Goal: Information Seeking & Learning: Learn about a topic

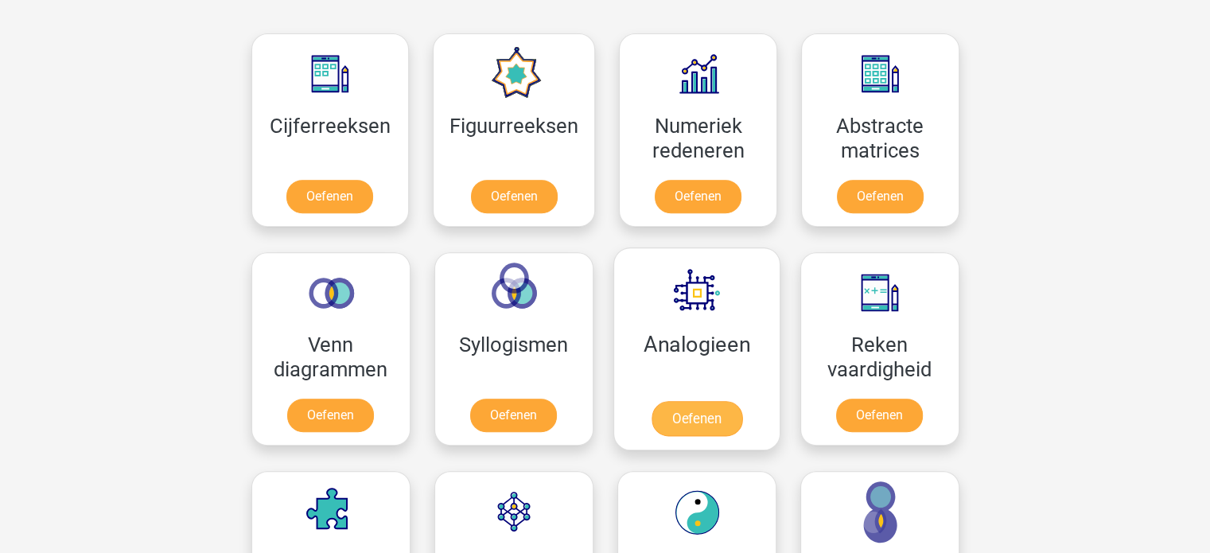
scroll to position [716, 0]
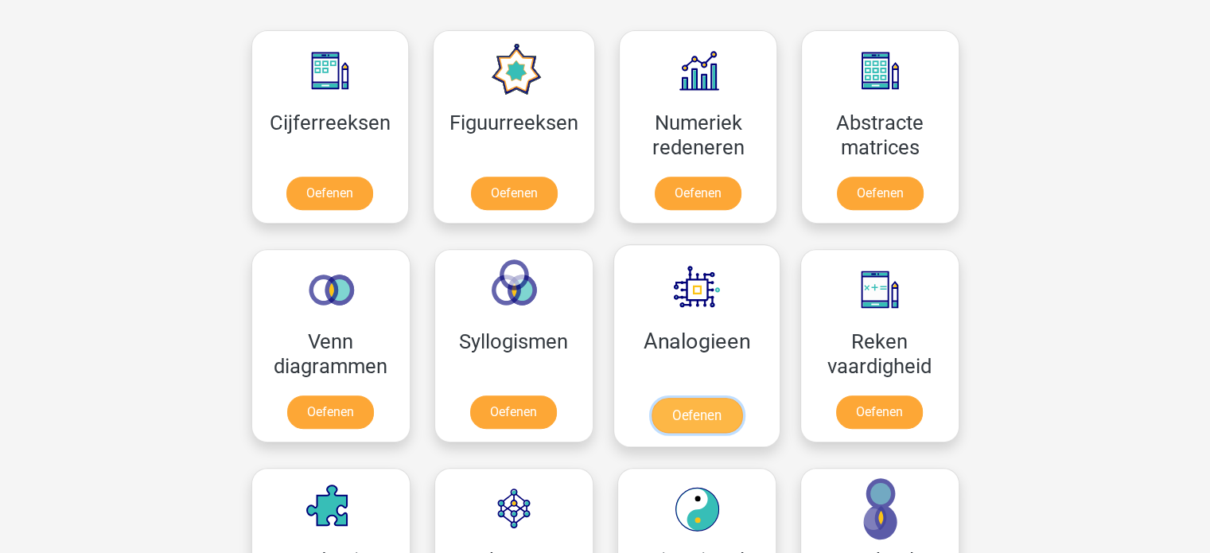
click at [720, 410] on link "Oefenen" at bounding box center [696, 415] width 91 height 35
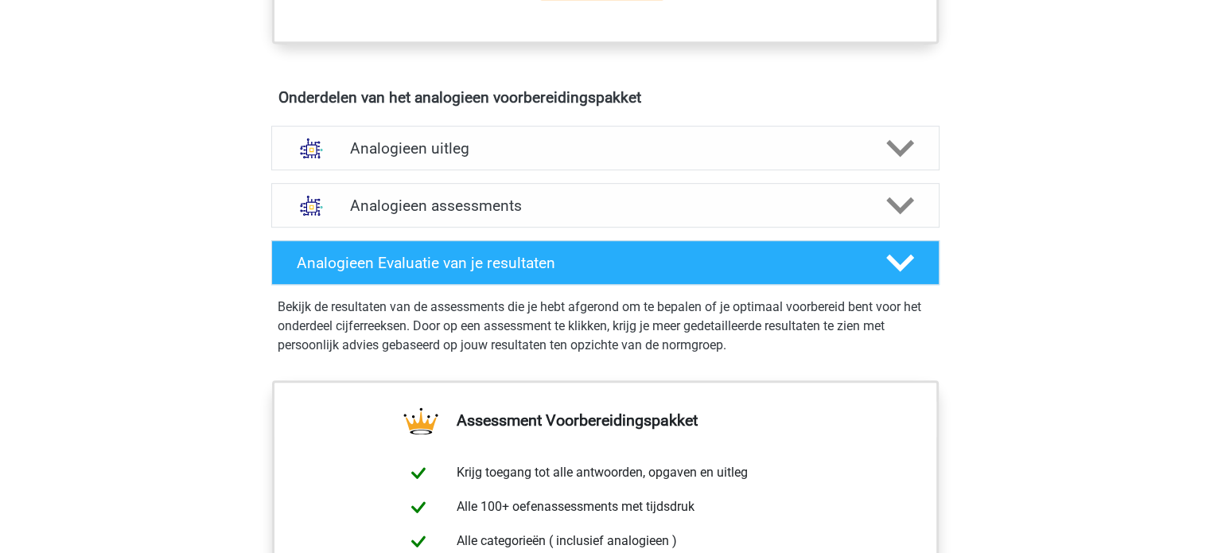
scroll to position [875, 0]
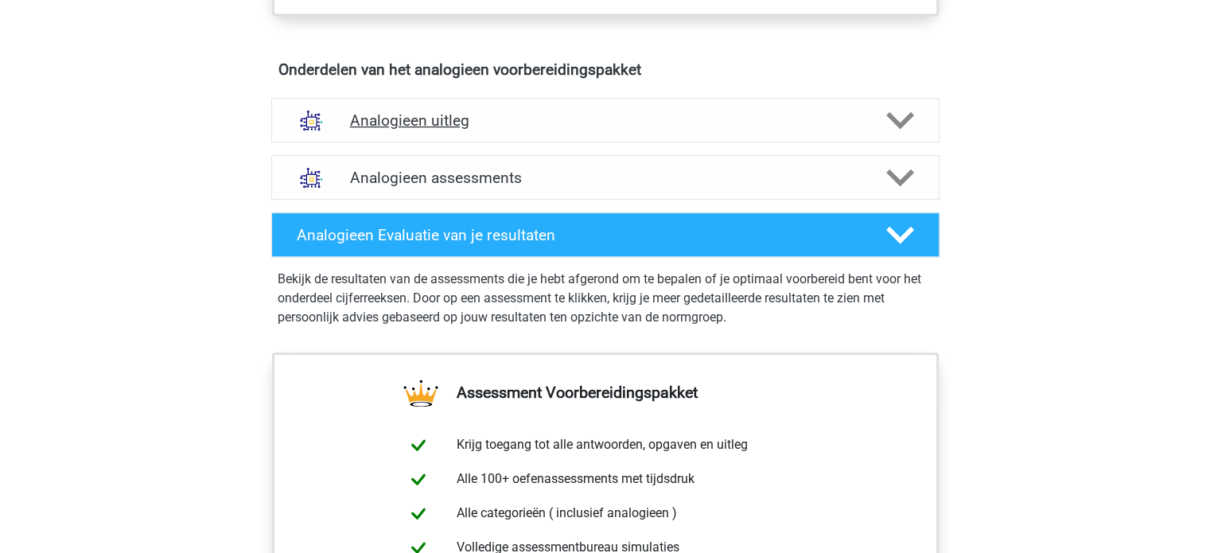
click at [459, 125] on h4 "Analogieen uitleg" at bounding box center [605, 120] width 511 height 18
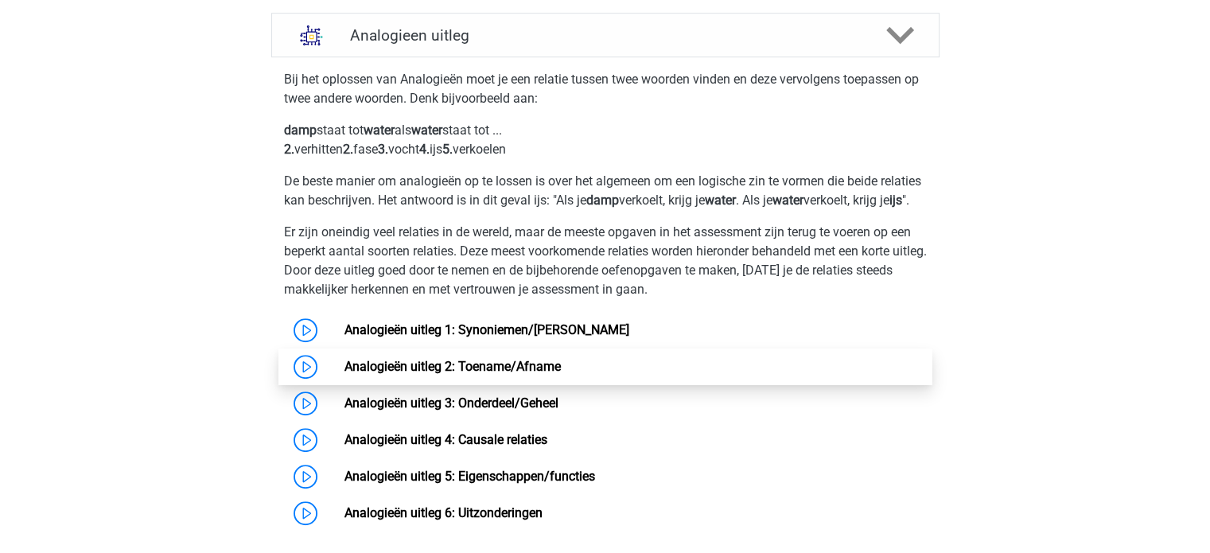
scroll to position [1035, 0]
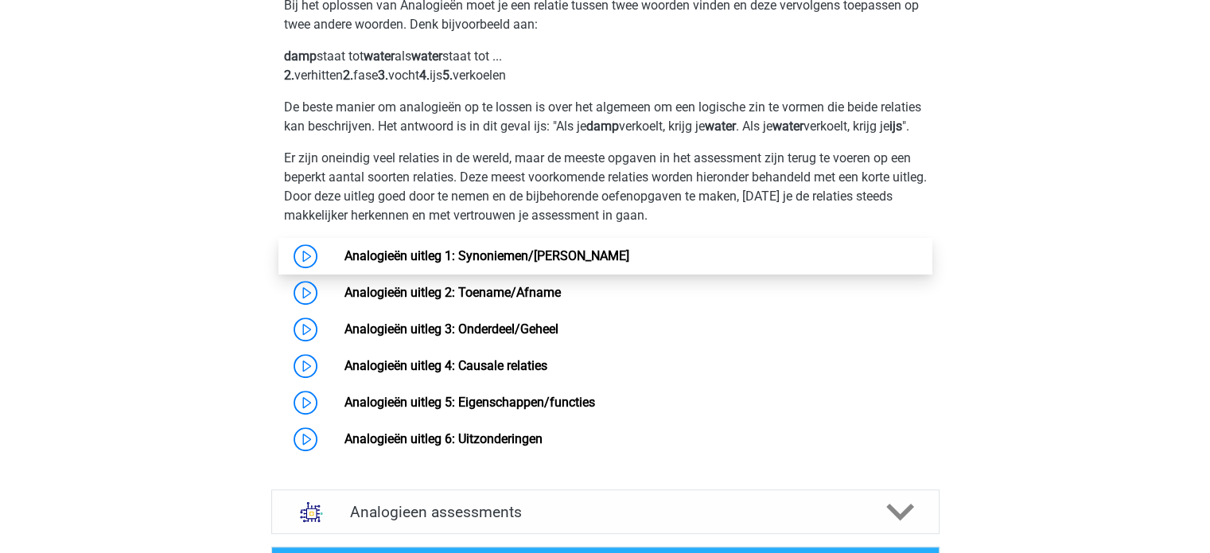
click at [552, 263] on link "Analogieën uitleg 1: Synoniemen/[PERSON_NAME]" at bounding box center [487, 255] width 285 height 15
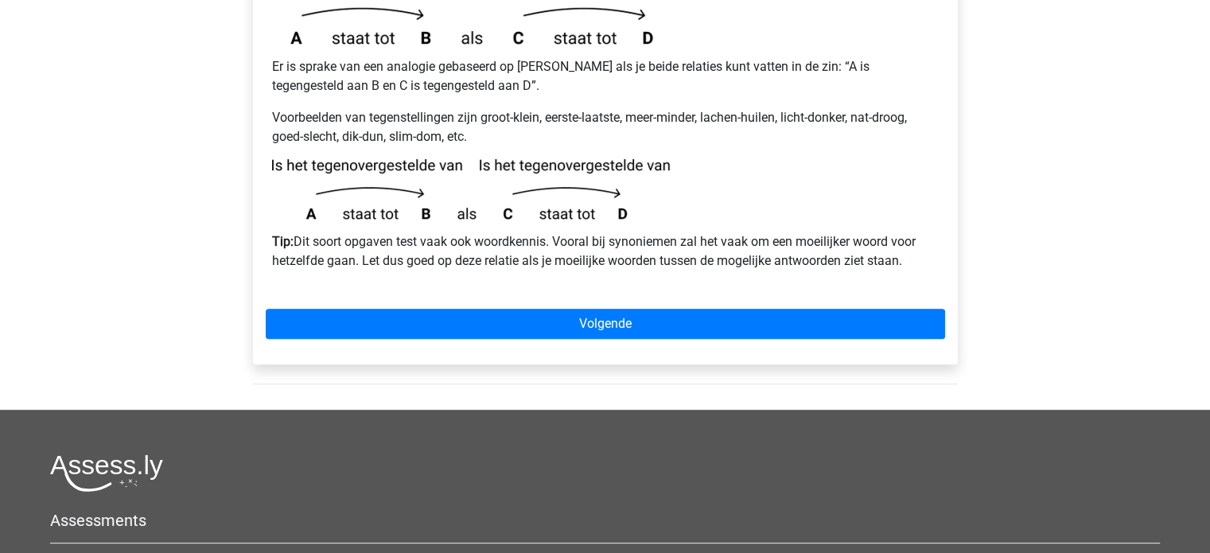
scroll to position [458, 0]
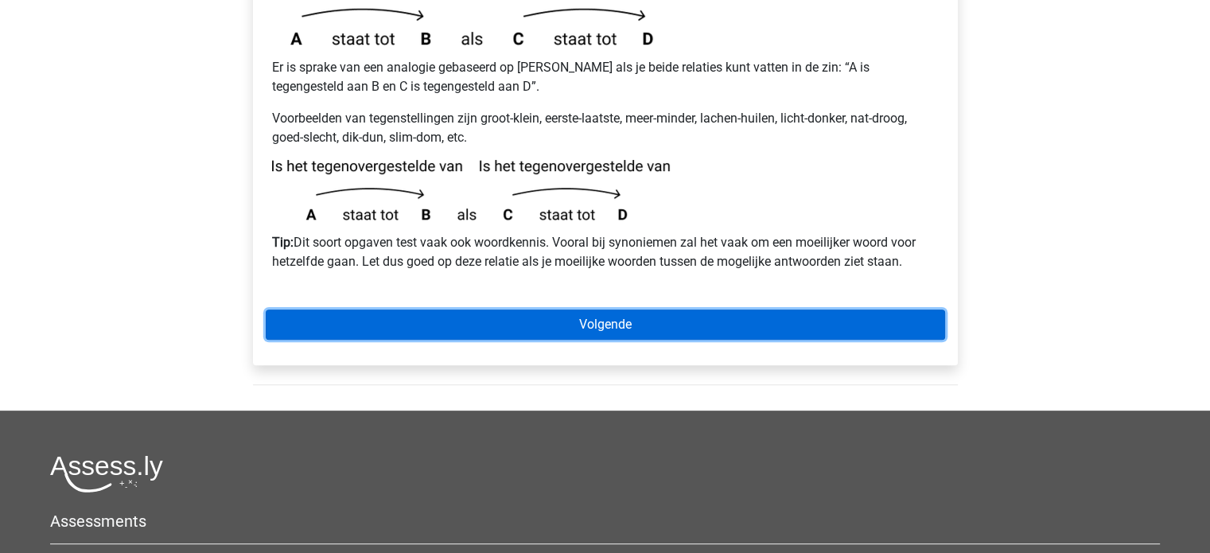
click at [607, 310] on link "Volgende" at bounding box center [606, 325] width 680 height 30
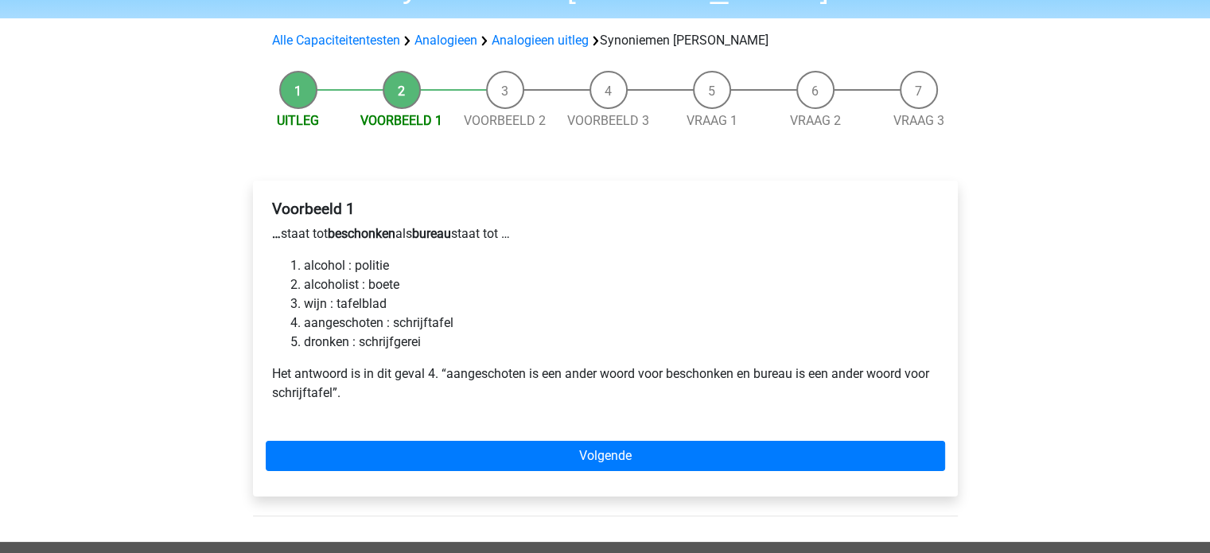
scroll to position [159, 0]
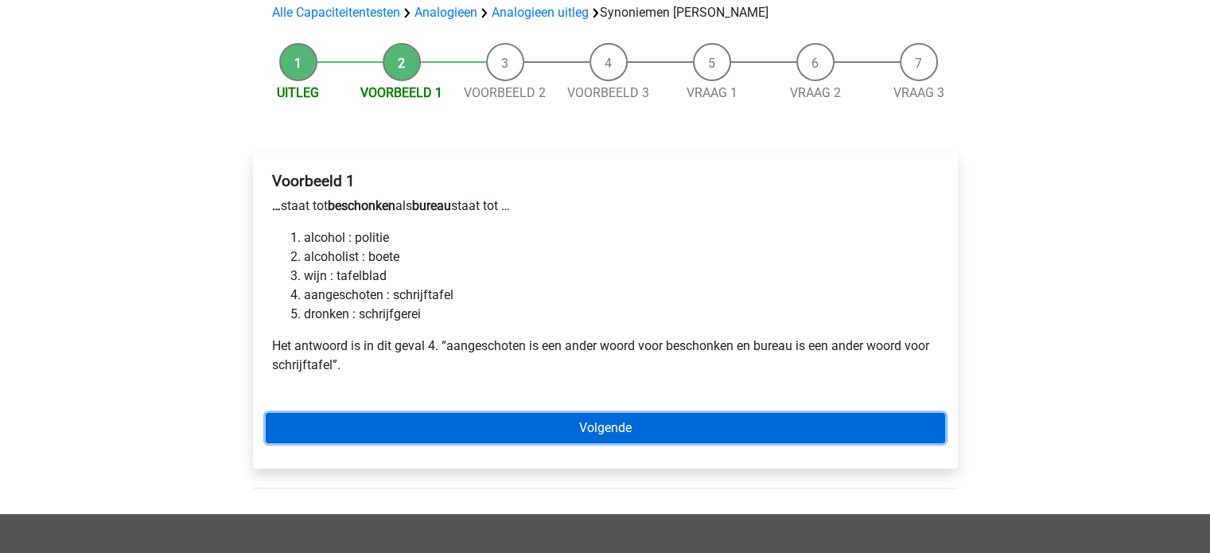
click at [568, 413] on link "Volgende" at bounding box center [606, 428] width 680 height 30
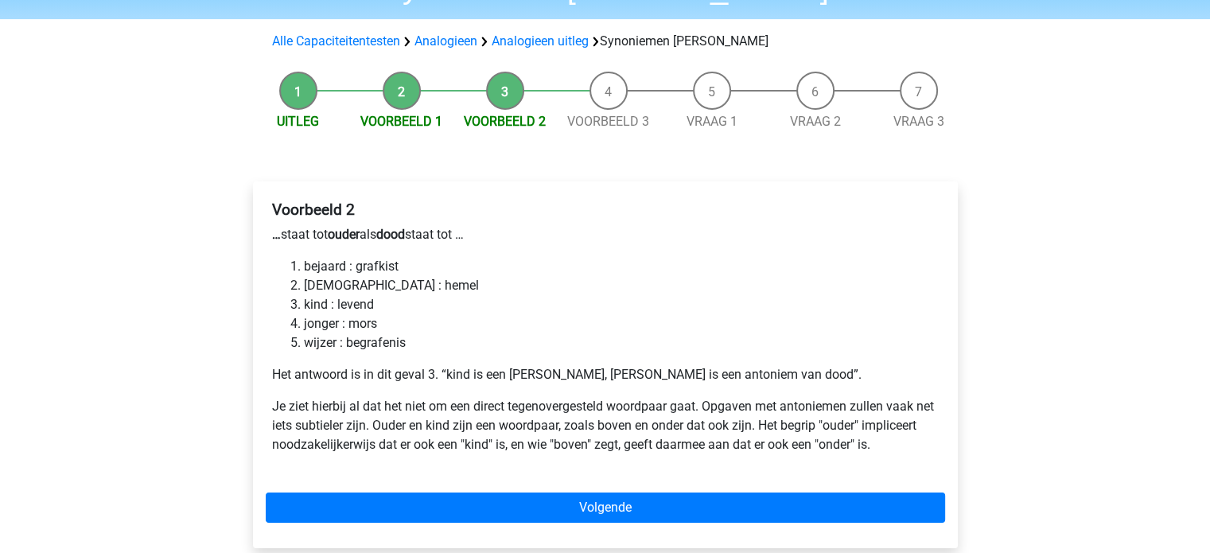
scroll to position [159, 0]
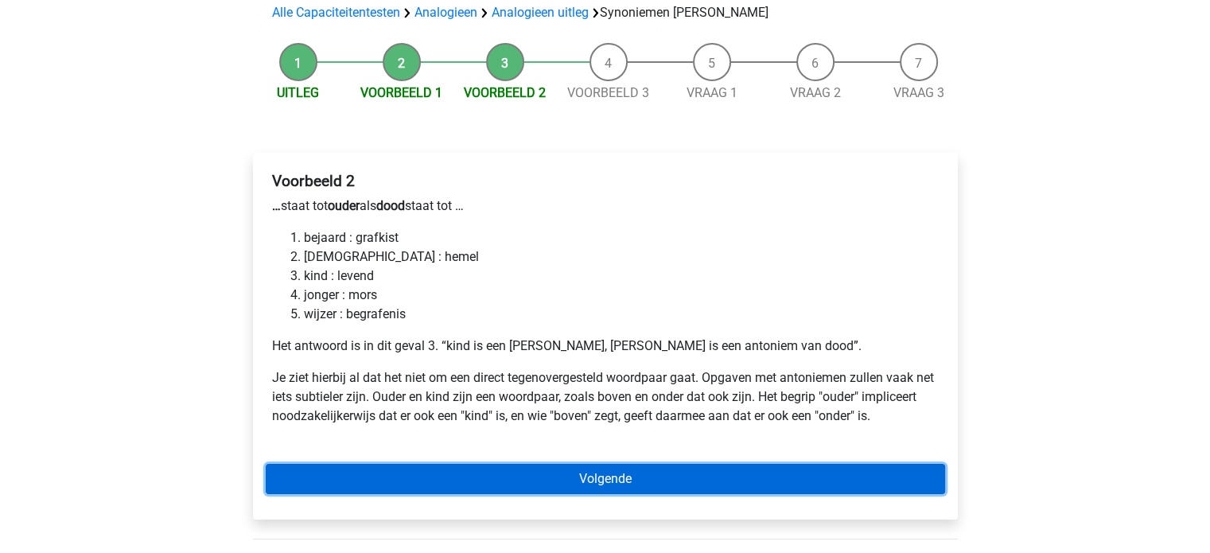
click at [496, 464] on link "Volgende" at bounding box center [606, 479] width 680 height 30
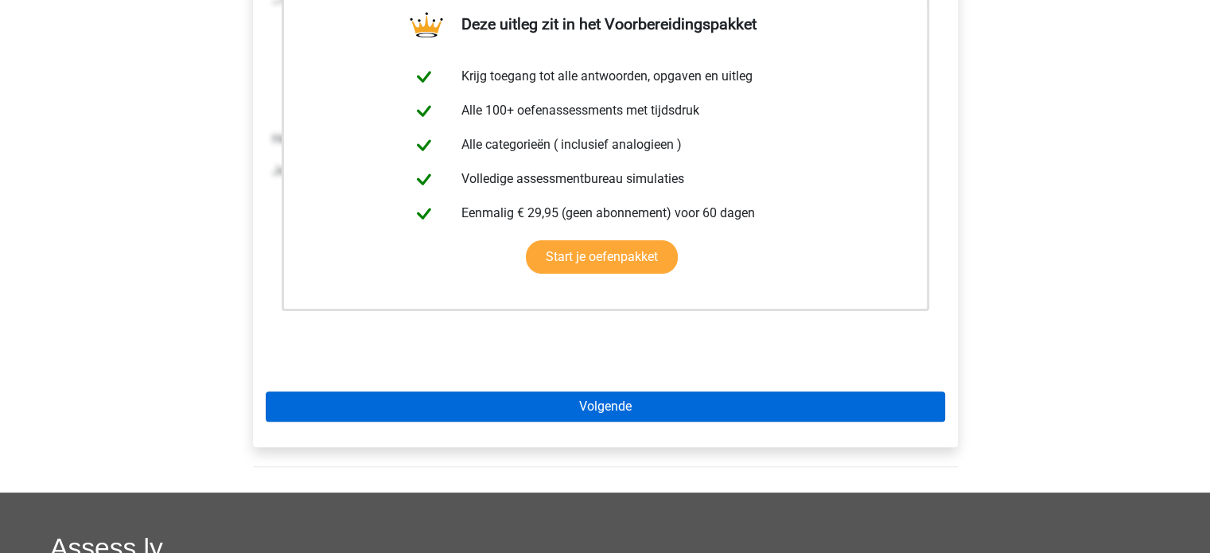
scroll to position [398, 0]
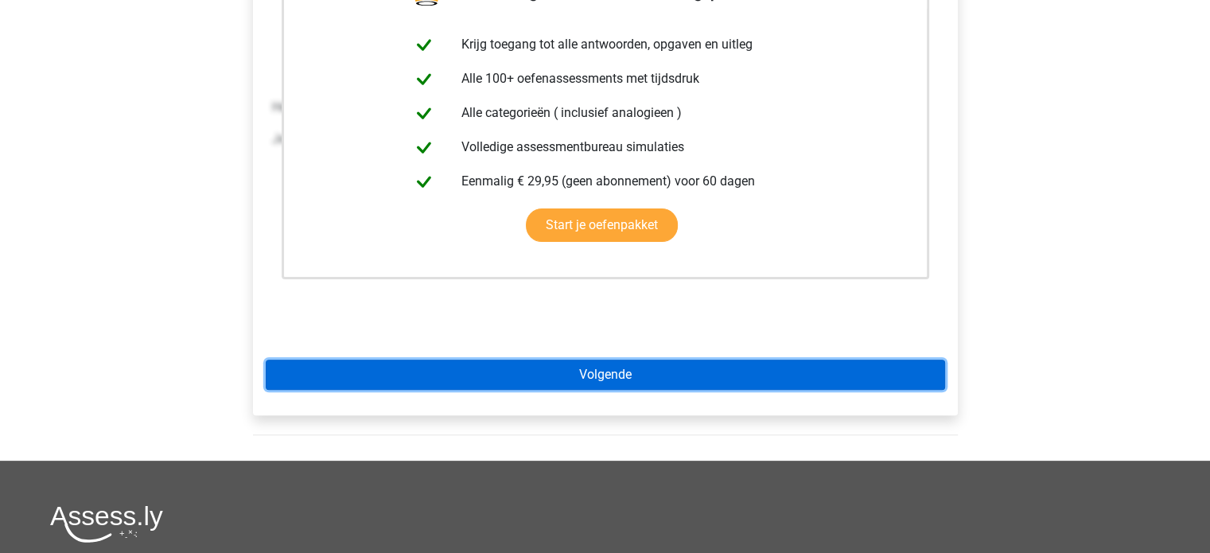
click at [606, 360] on link "Volgende" at bounding box center [606, 375] width 680 height 30
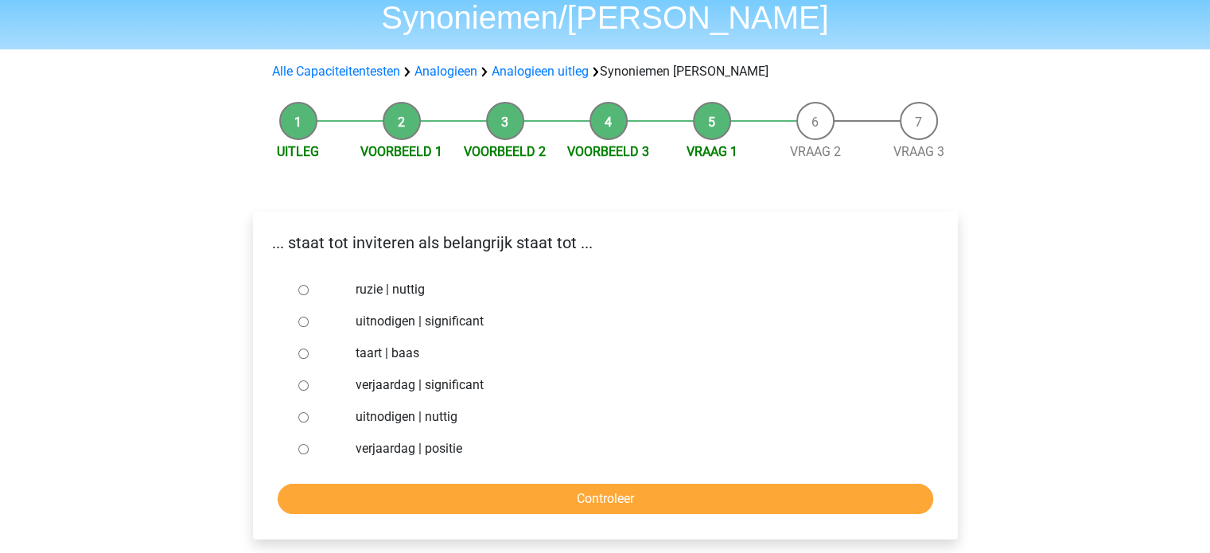
scroll to position [159, 0]
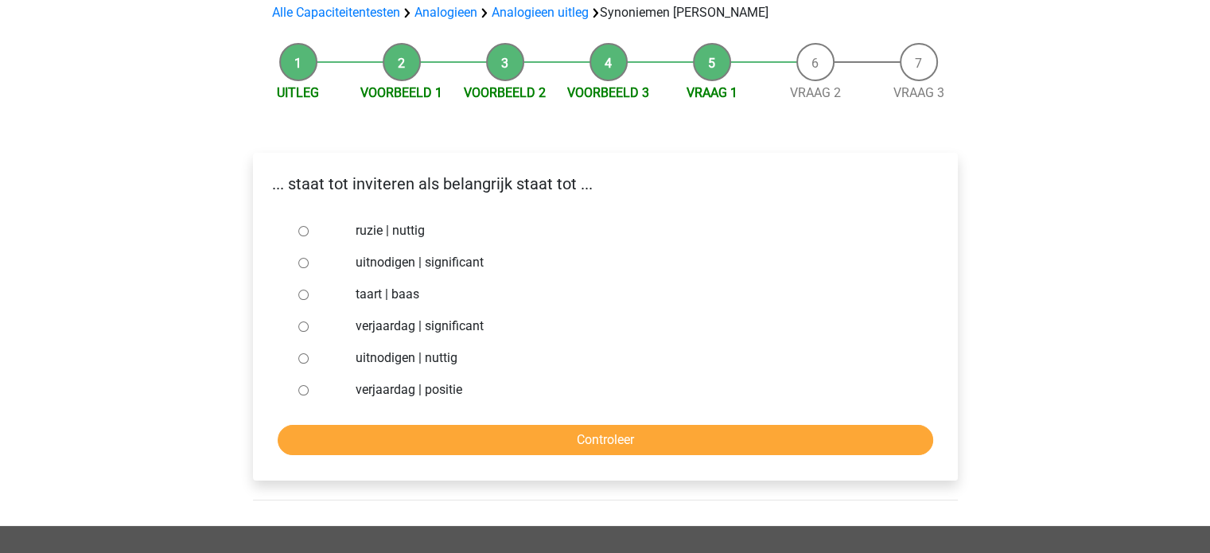
click at [394, 247] on div "uitnodigen | significant" at bounding box center [631, 263] width 575 height 32
click at [300, 258] on input "uitnodigen | significant" at bounding box center [303, 263] width 10 height 10
radio input "true"
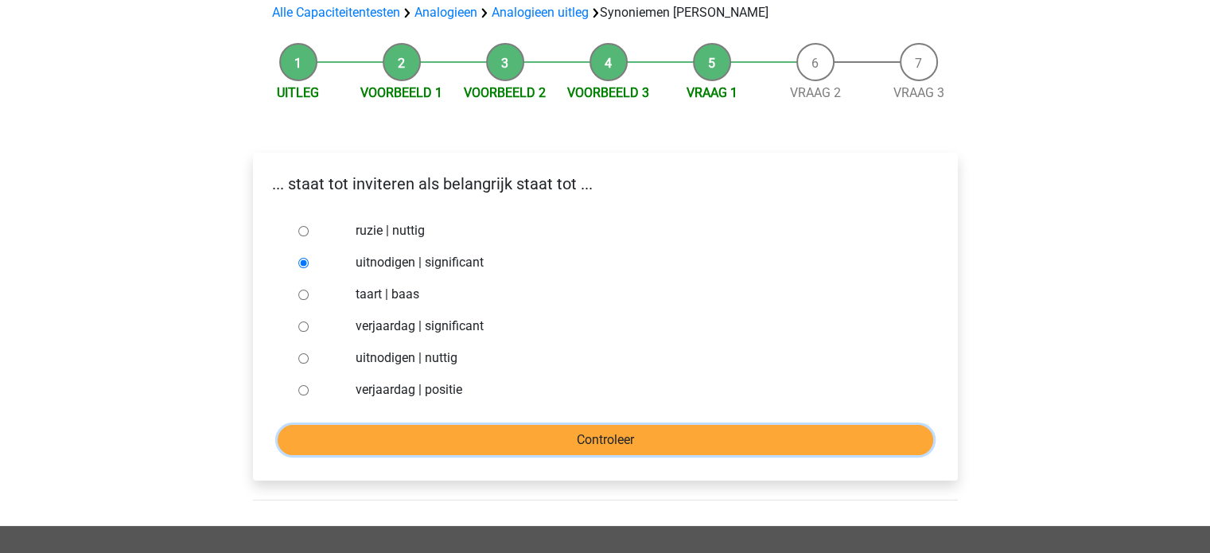
click at [602, 425] on input "Controleer" at bounding box center [606, 440] width 656 height 30
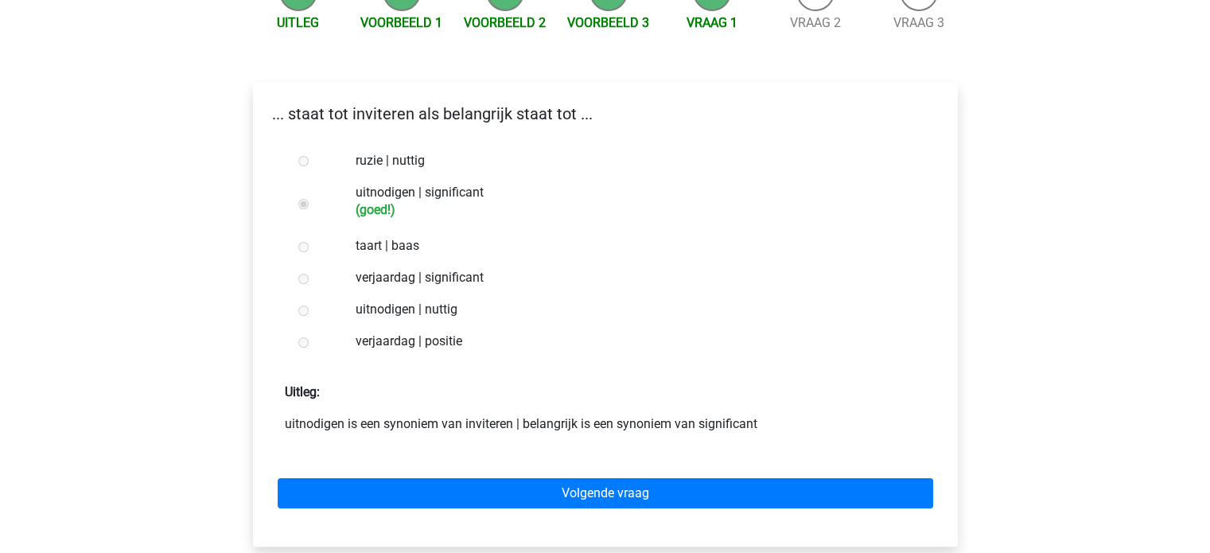
scroll to position [239, 0]
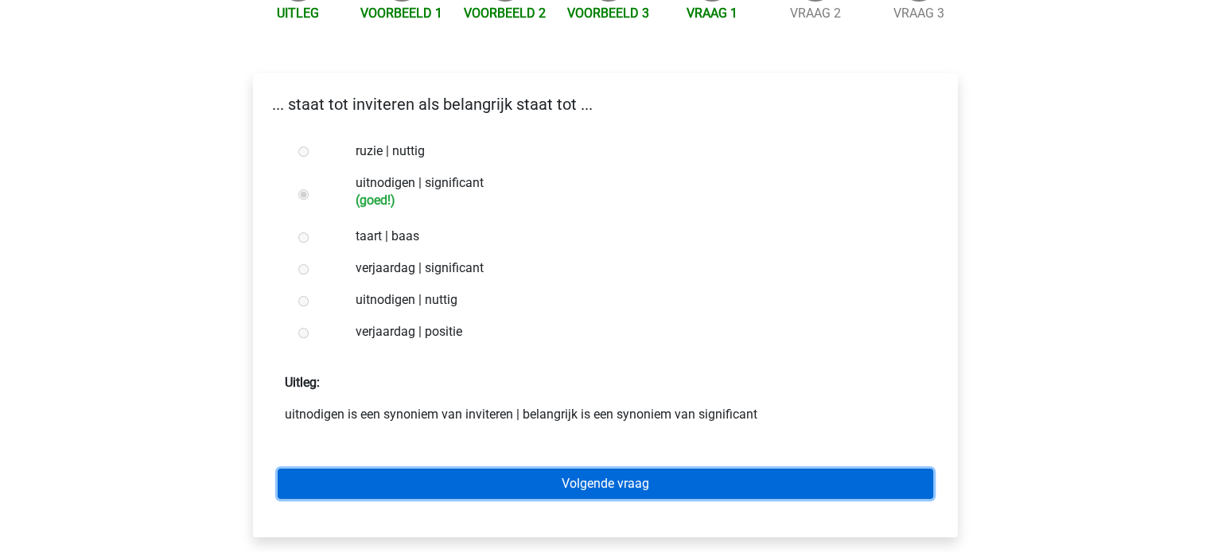
click at [580, 469] on link "Volgende vraag" at bounding box center [606, 484] width 656 height 30
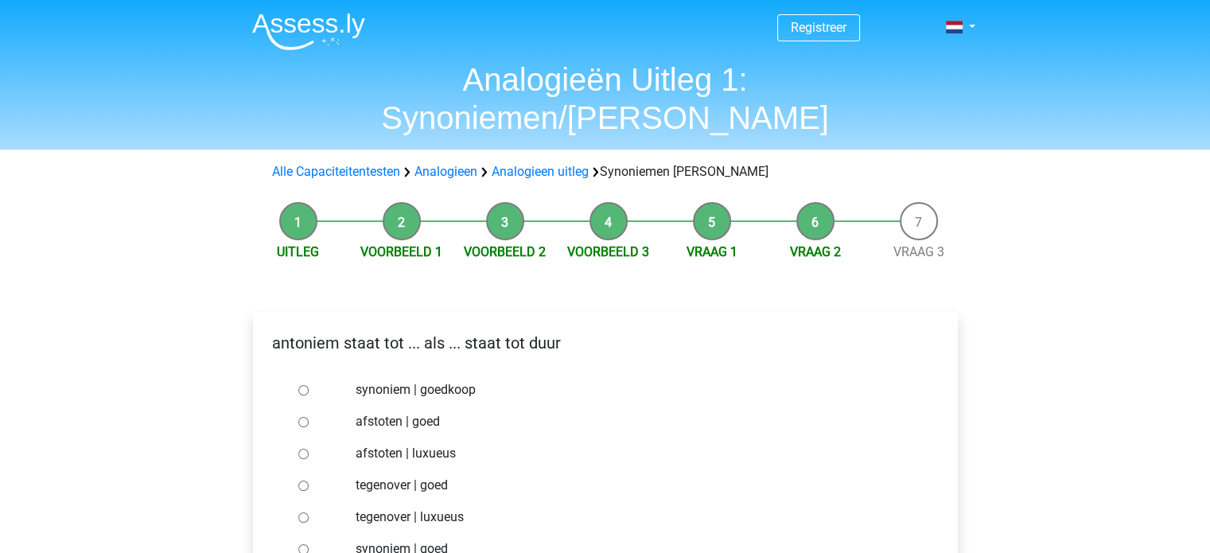
click at [297, 374] on div at bounding box center [318, 390] width 53 height 32
click at [307, 385] on input "synoniem | goedkoop" at bounding box center [303, 390] width 10 height 10
radio input "true"
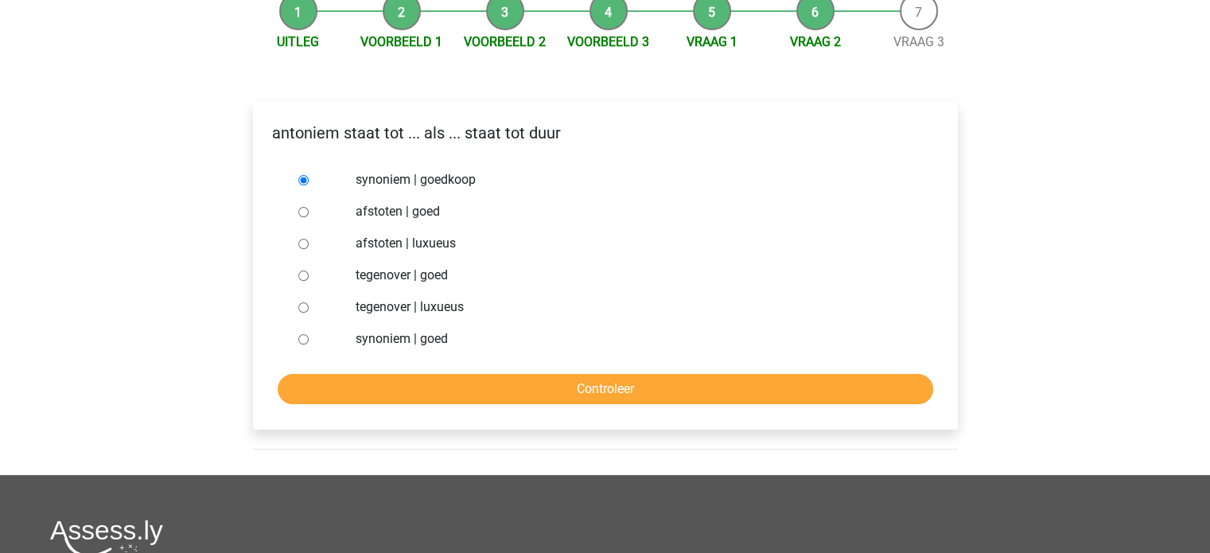
scroll to position [239, 0]
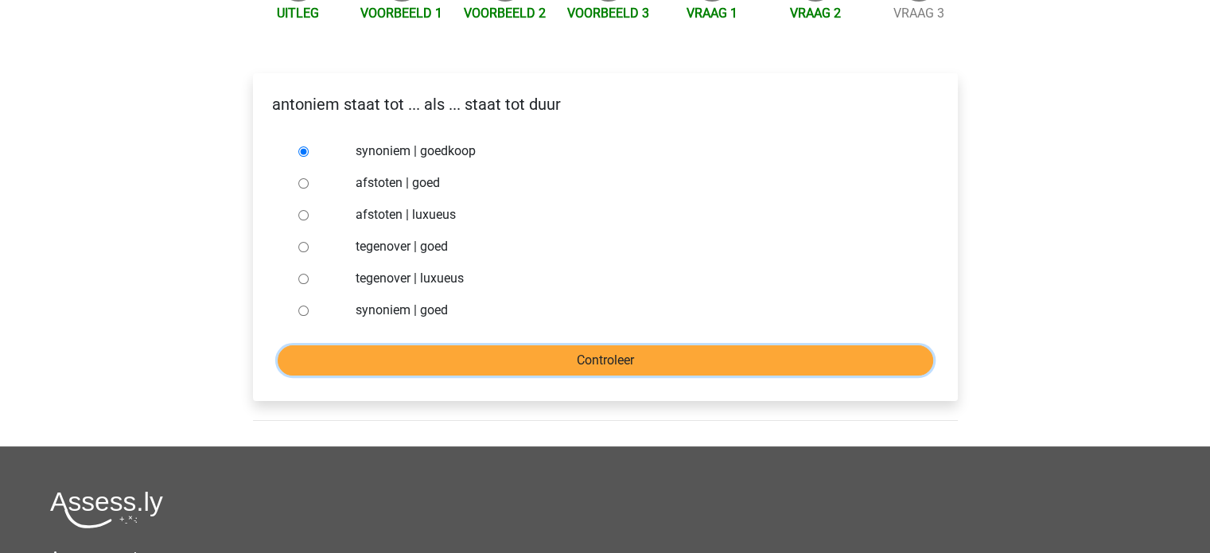
click at [490, 345] on input "Controleer" at bounding box center [606, 360] width 656 height 30
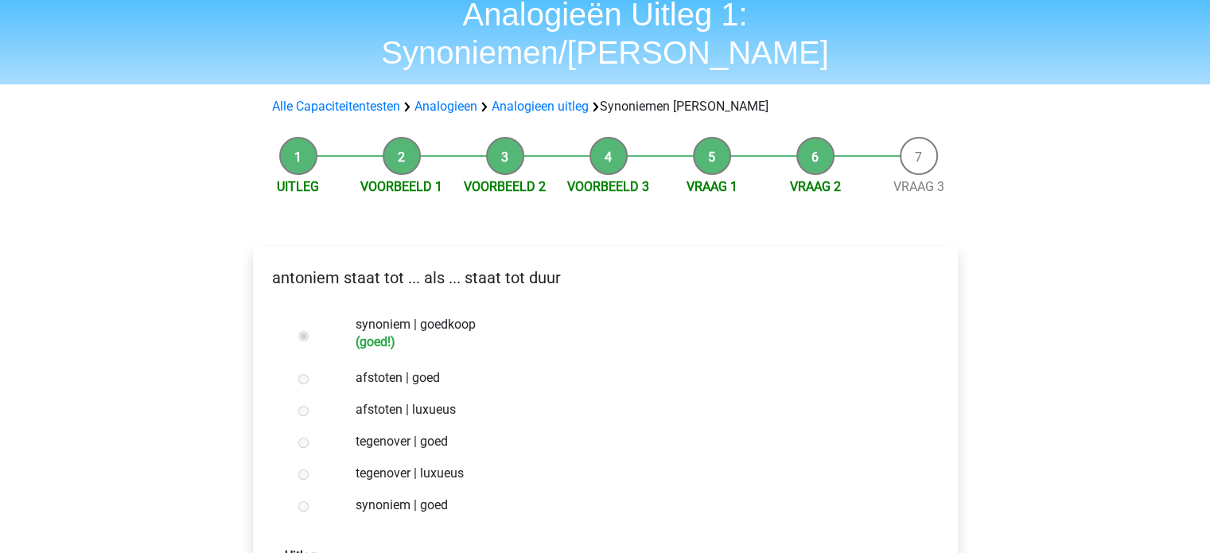
scroll to position [318, 0]
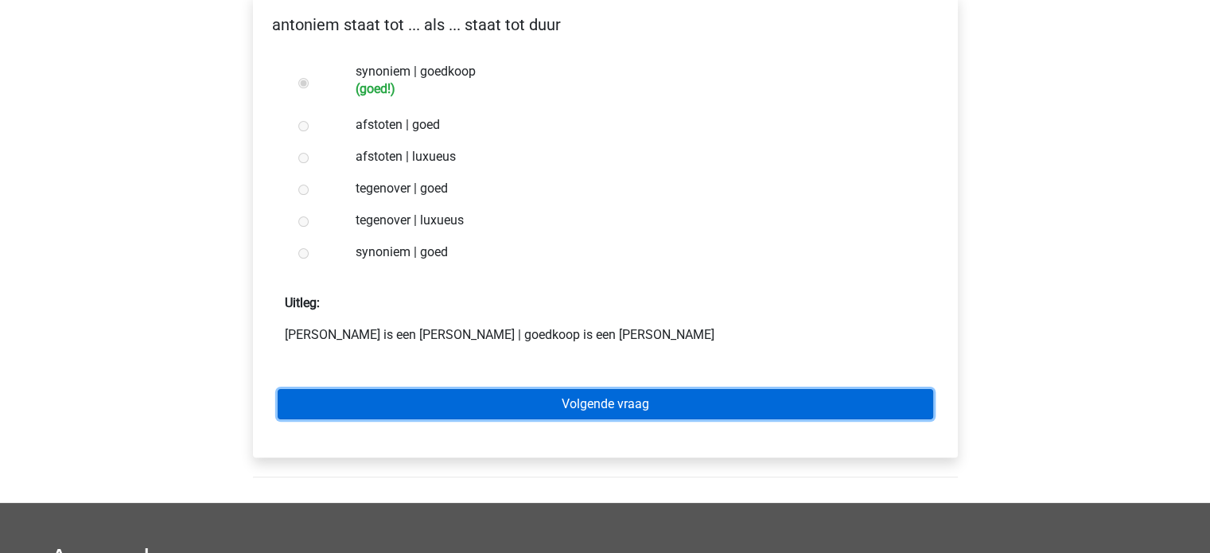
click at [531, 389] on link "Volgende vraag" at bounding box center [606, 404] width 656 height 30
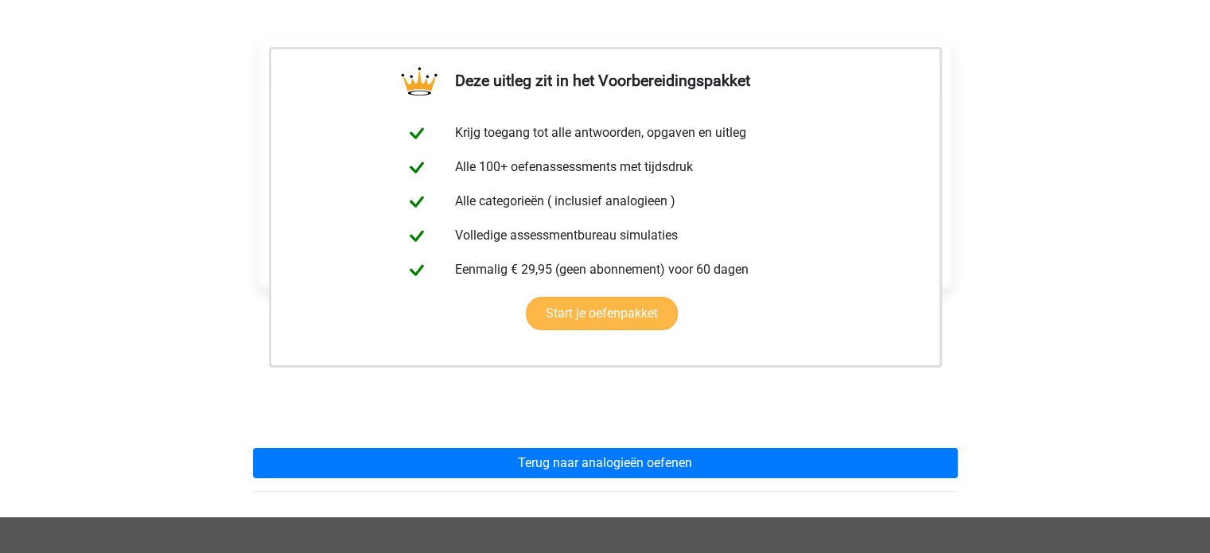
scroll to position [318, 0]
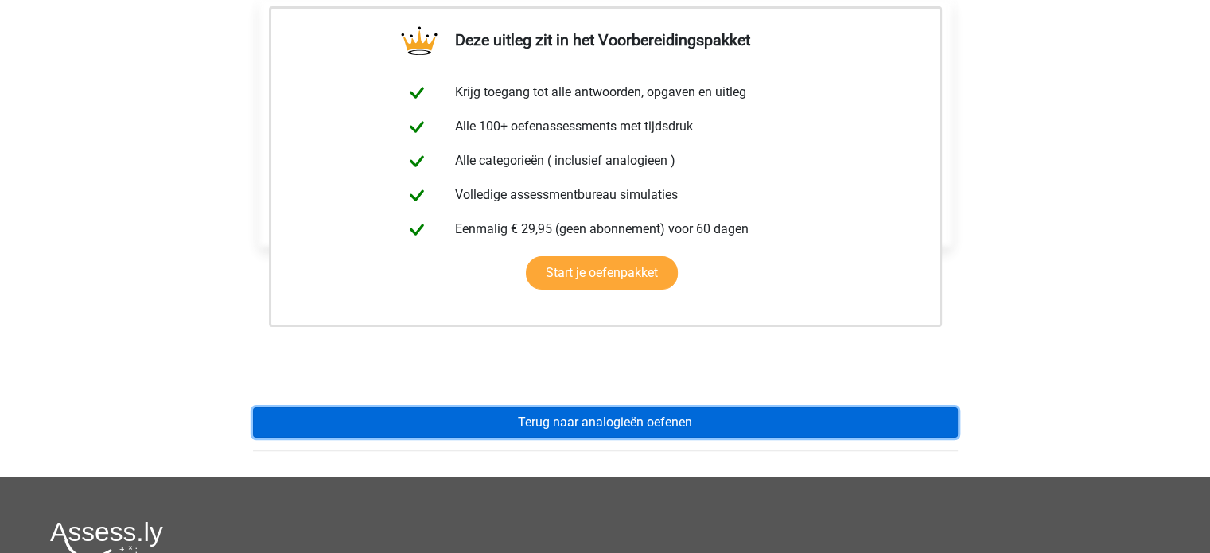
click at [527, 407] on link "Terug naar analogieën oefenen" at bounding box center [605, 422] width 705 height 30
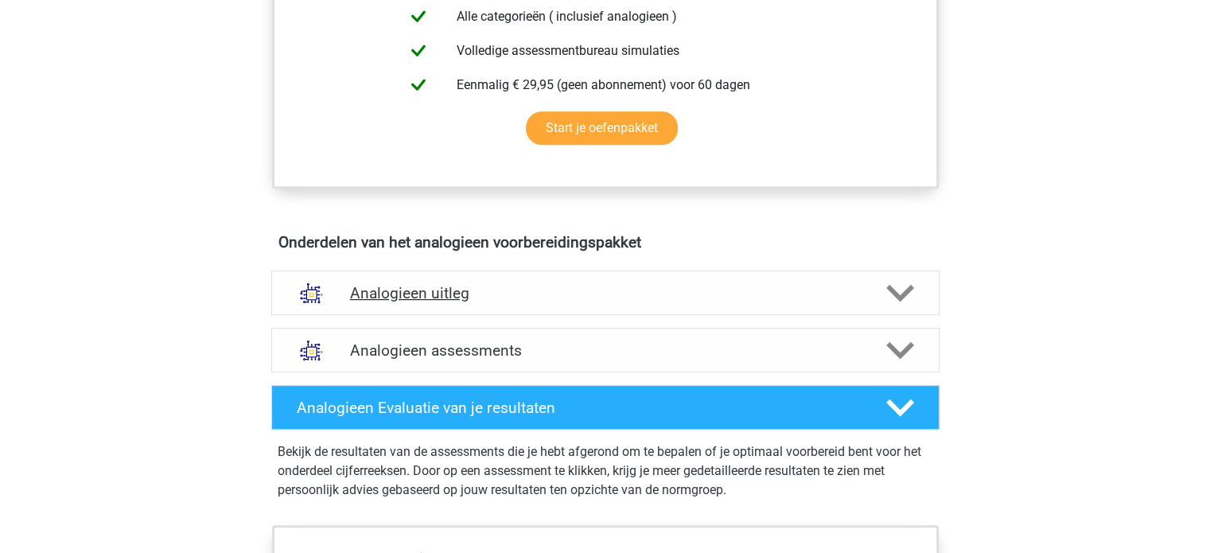
scroll to position [716, 0]
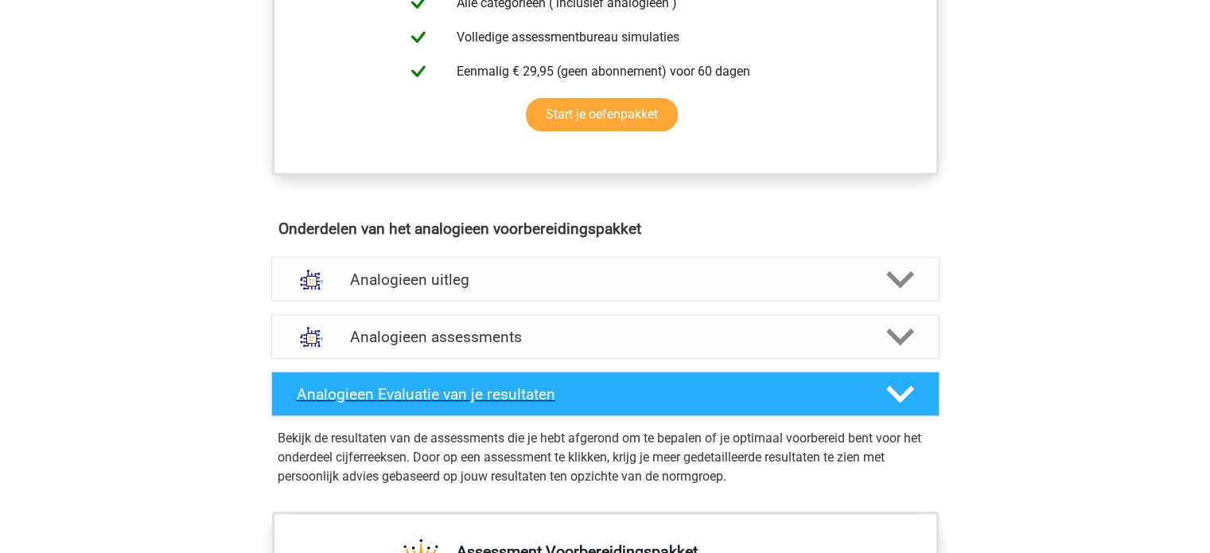
click at [509, 392] on h4 "Analogieen Evaluatie van je resultaten" at bounding box center [579, 394] width 564 height 18
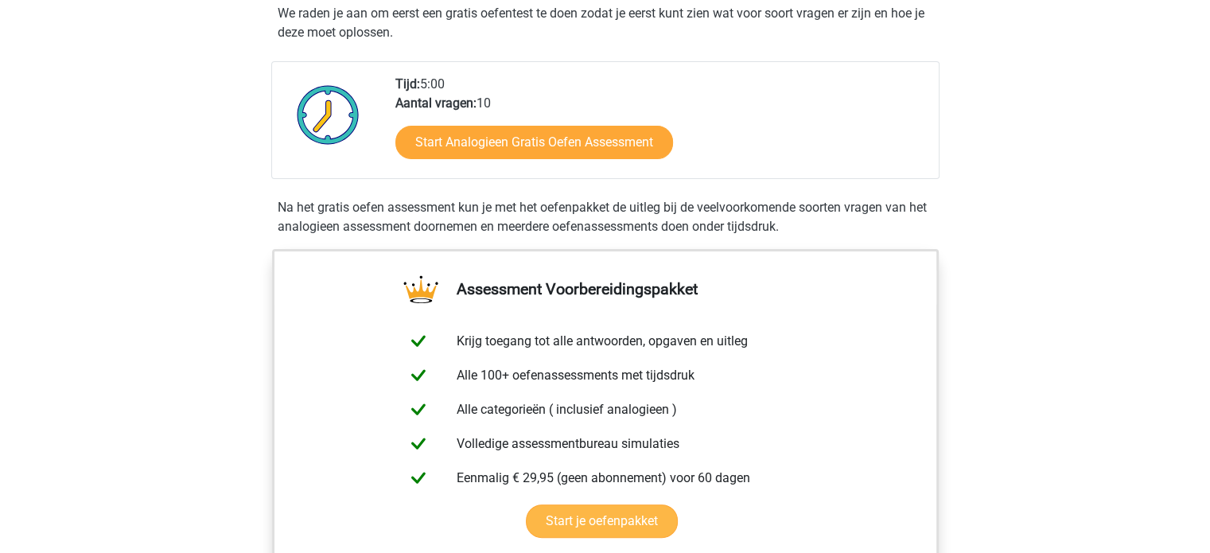
scroll to position [0, 0]
